Goal: Information Seeking & Learning: Understand process/instructions

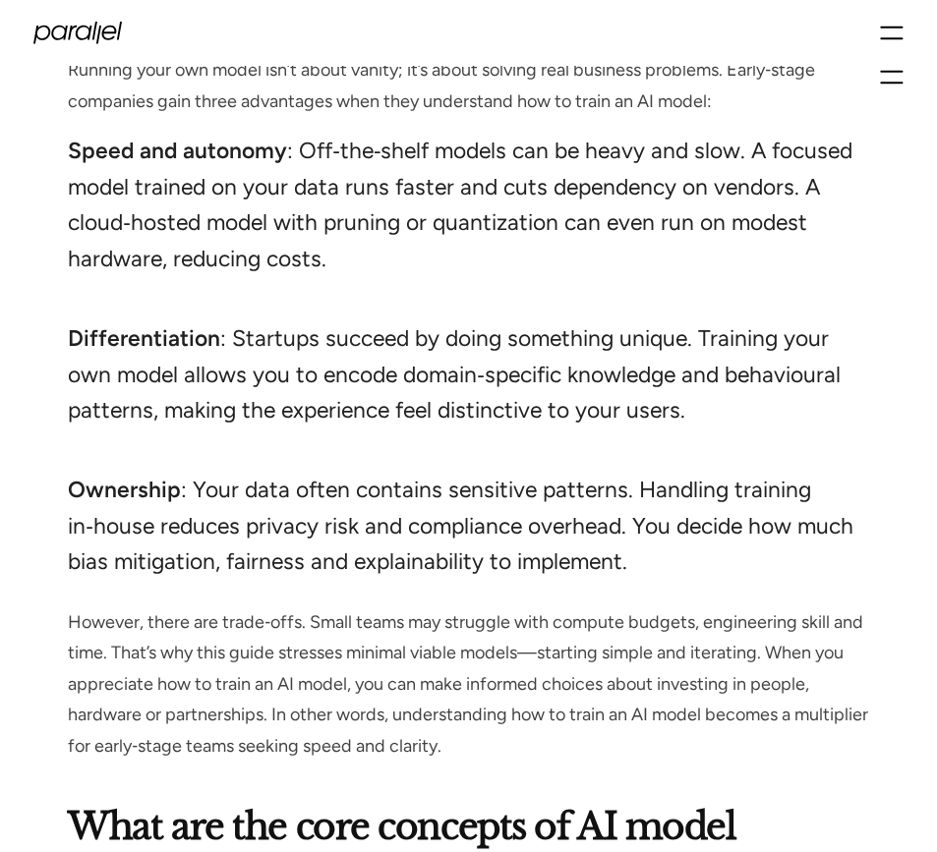
scroll to position [2293, 0]
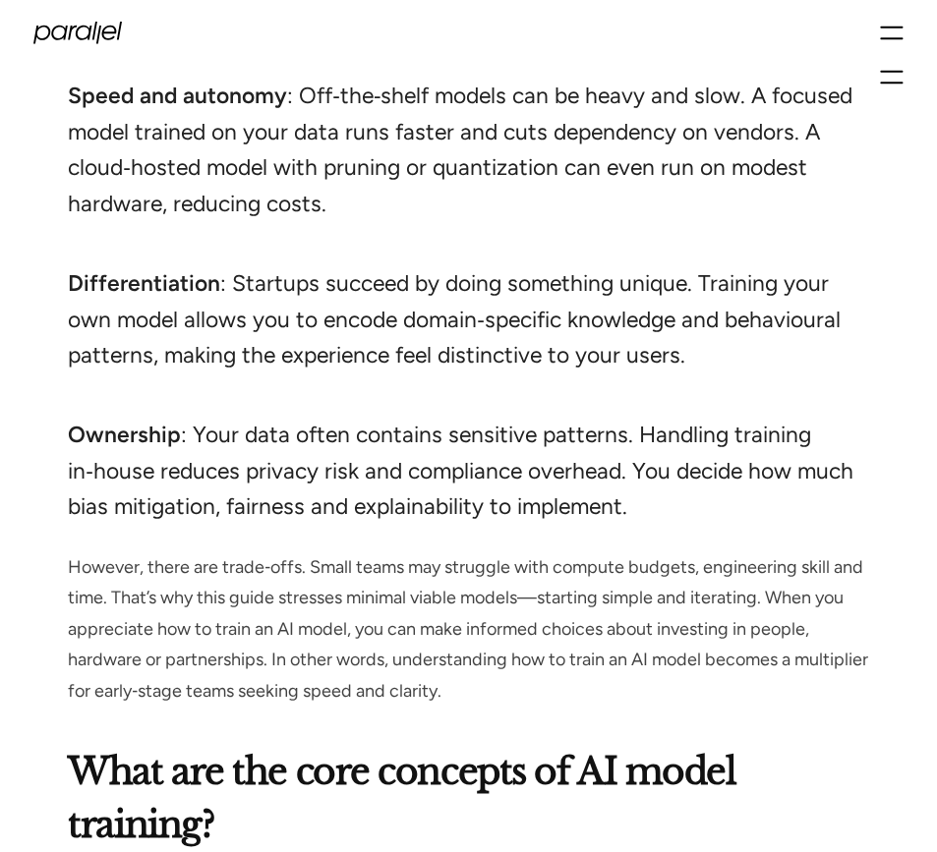
drag, startPoint x: 285, startPoint y: 442, endPoint x: 297, endPoint y: 436, distance: 13.2
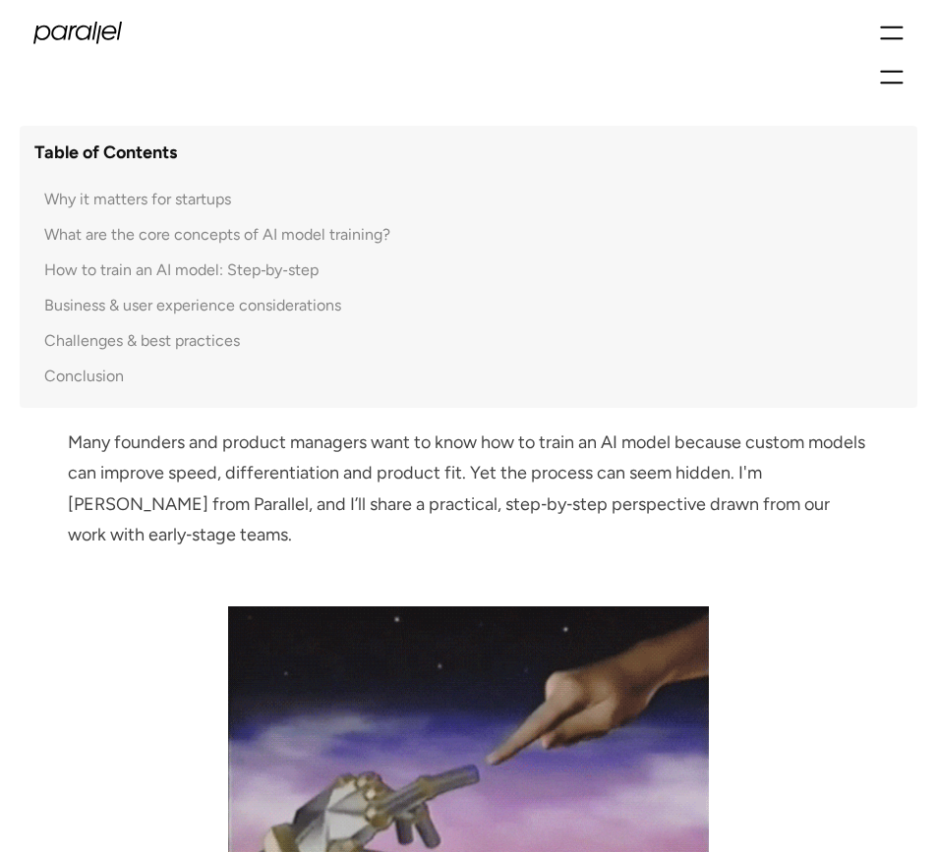
scroll to position [983, 0]
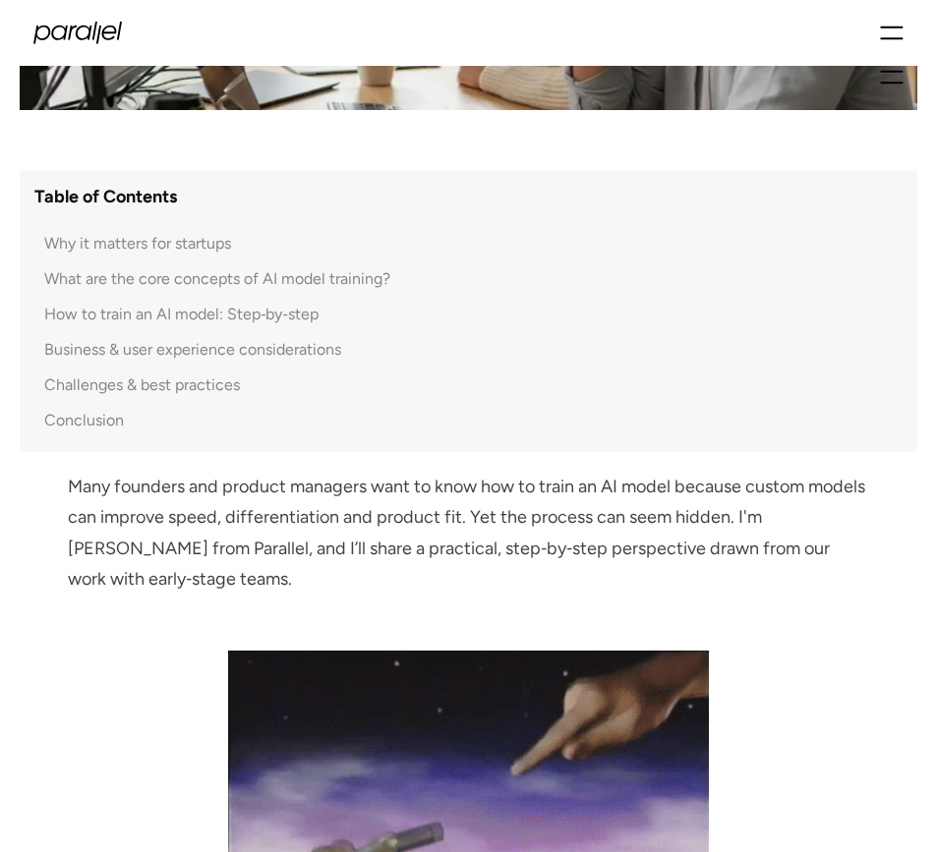
click at [203, 308] on div "How to train an AI model: Step‑by‑step" at bounding box center [181, 315] width 274 height 24
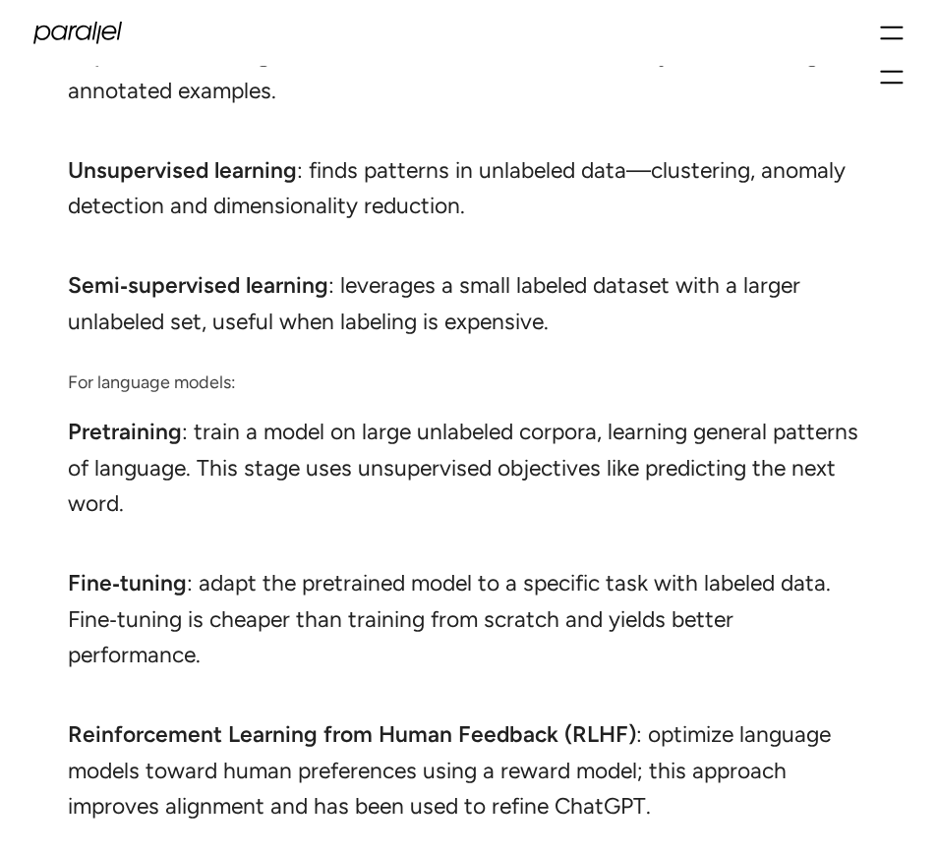
scroll to position [6808, 0]
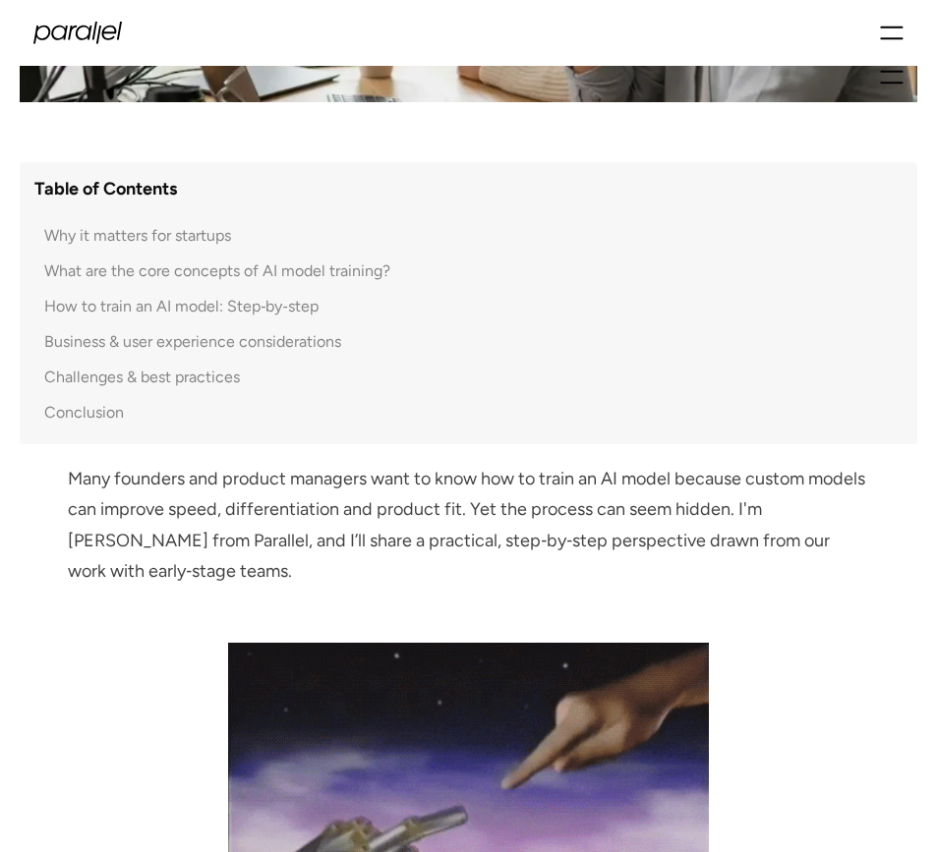
scroll to position [983, 0]
